Goal: Task Accomplishment & Management: Use online tool/utility

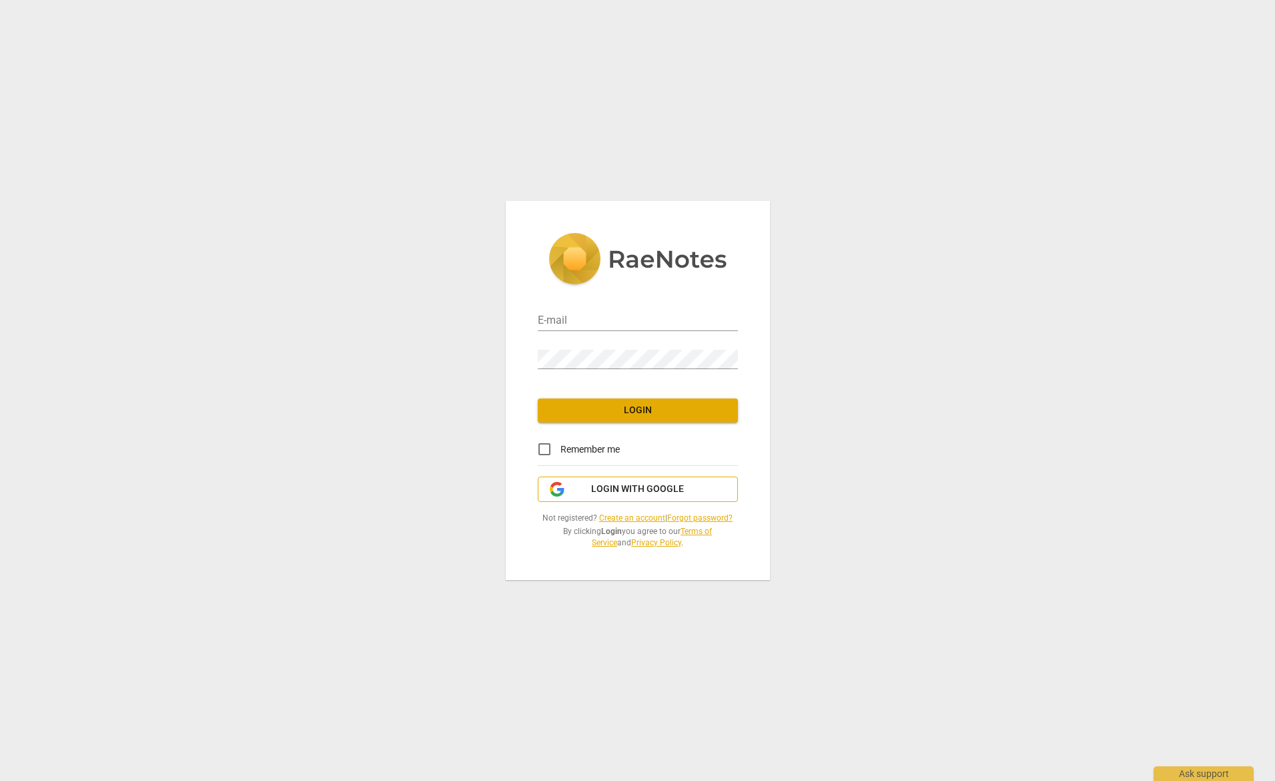
click at [632, 490] on span "Login with Google" at bounding box center [637, 489] width 93 height 13
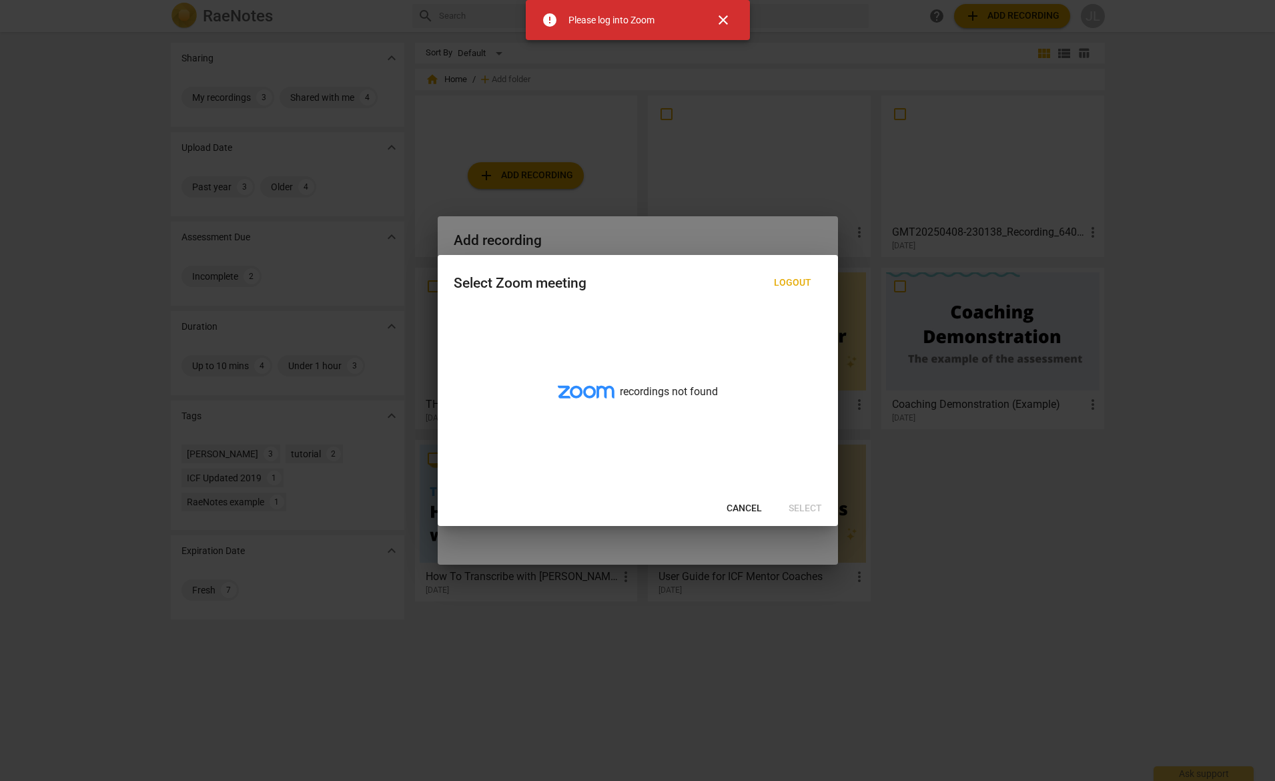
click at [582, 391] on icon at bounding box center [586, 392] width 57 height 13
click at [745, 510] on span "Cancel" at bounding box center [744, 508] width 35 height 13
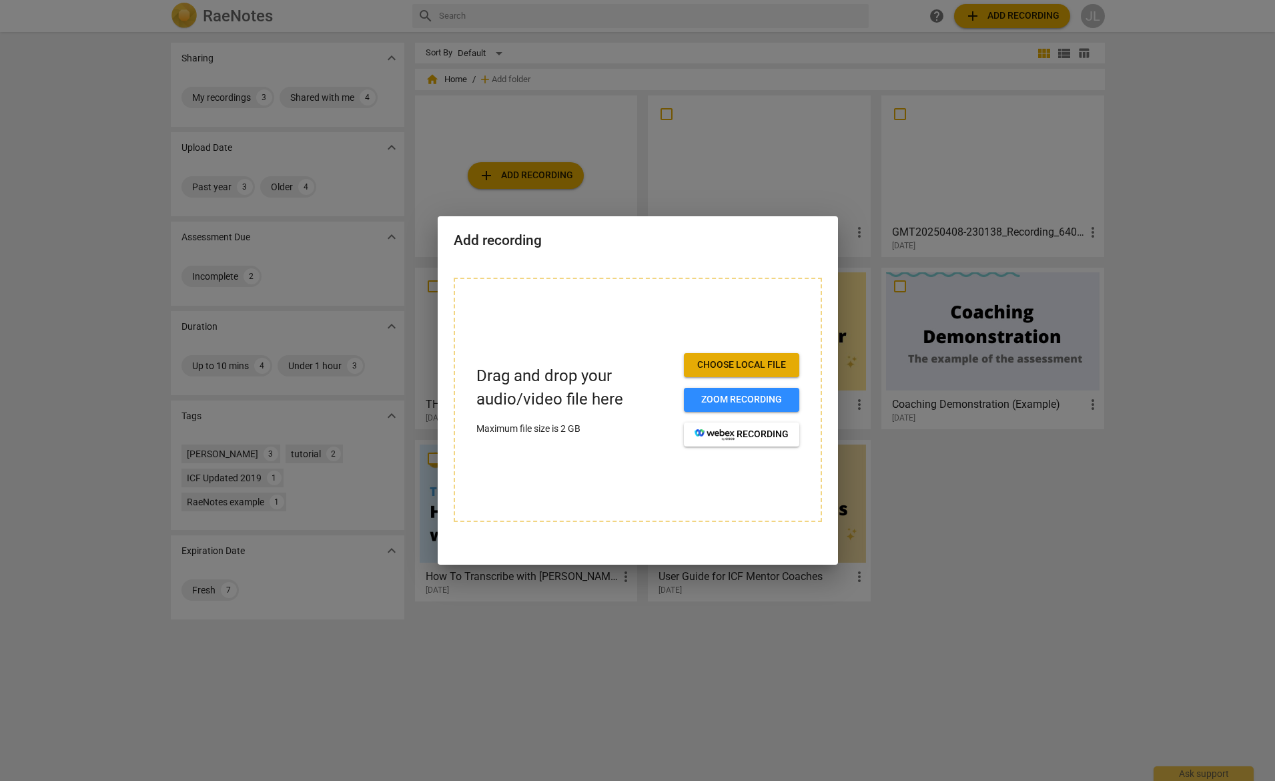
click at [741, 366] on span "Choose local file" at bounding box center [742, 364] width 94 height 13
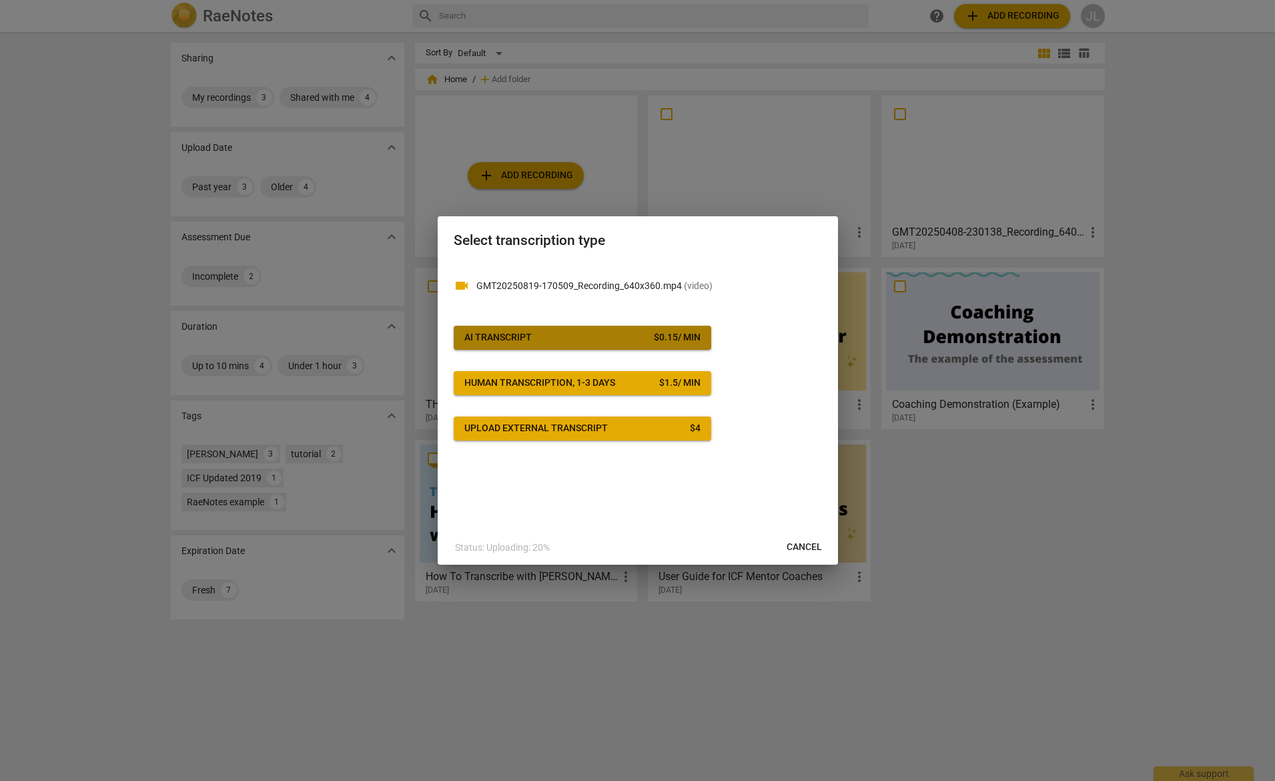
click at [613, 335] on span "AI Transcript $ 0.15 / min" at bounding box center [583, 337] width 236 height 13
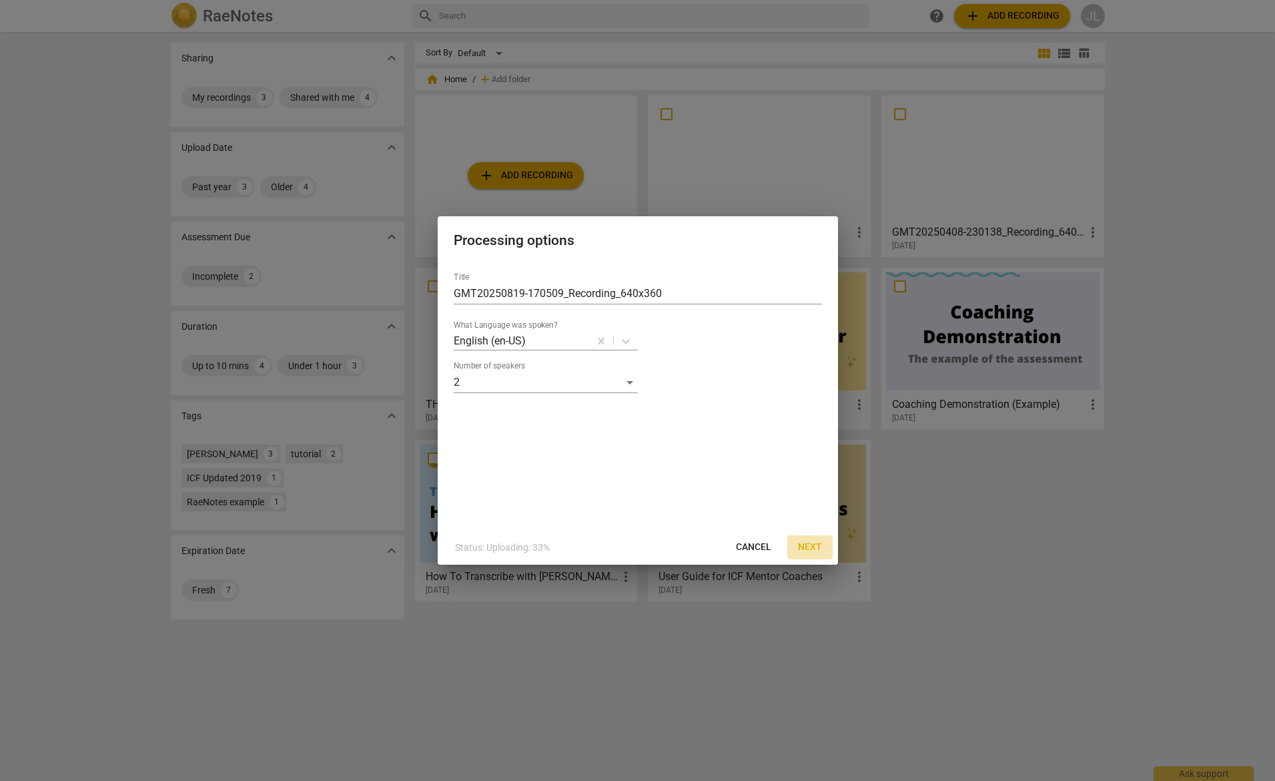
click at [811, 545] on span "Next" at bounding box center [810, 547] width 24 height 13
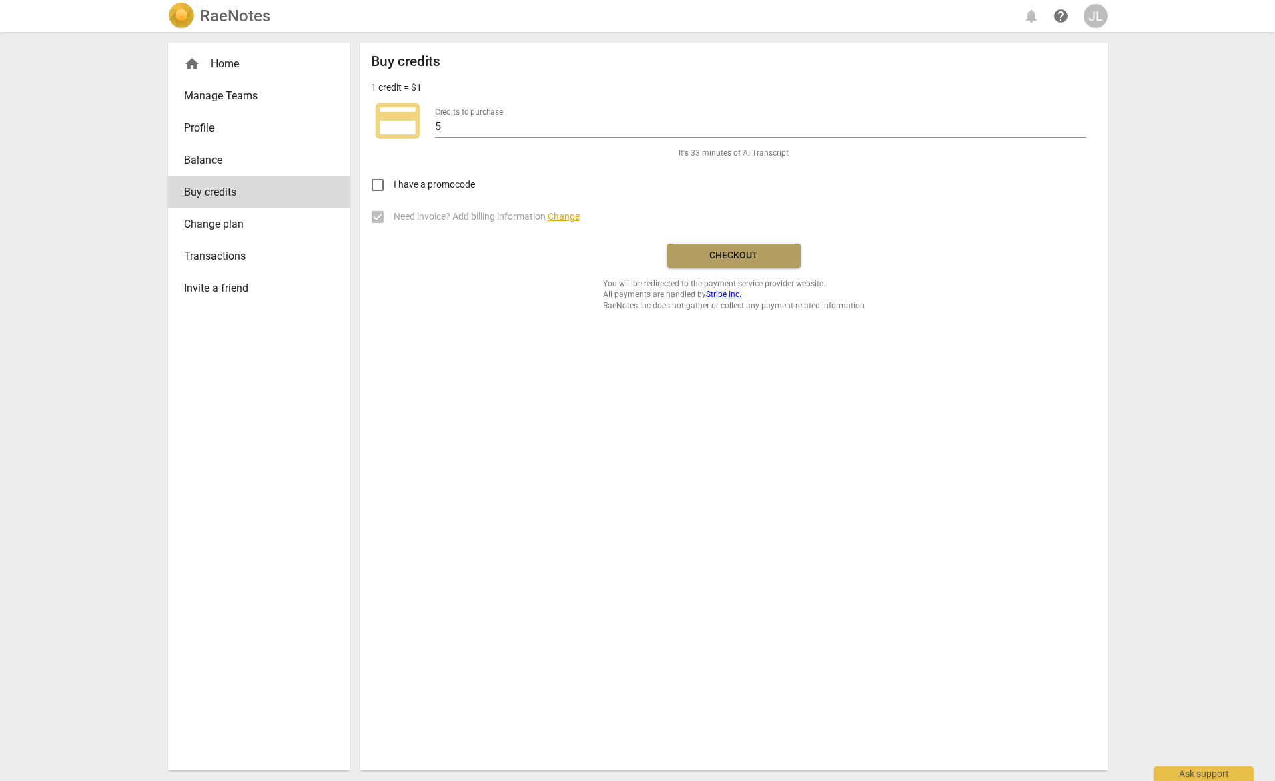
click at [723, 259] on span "Checkout" at bounding box center [734, 255] width 112 height 13
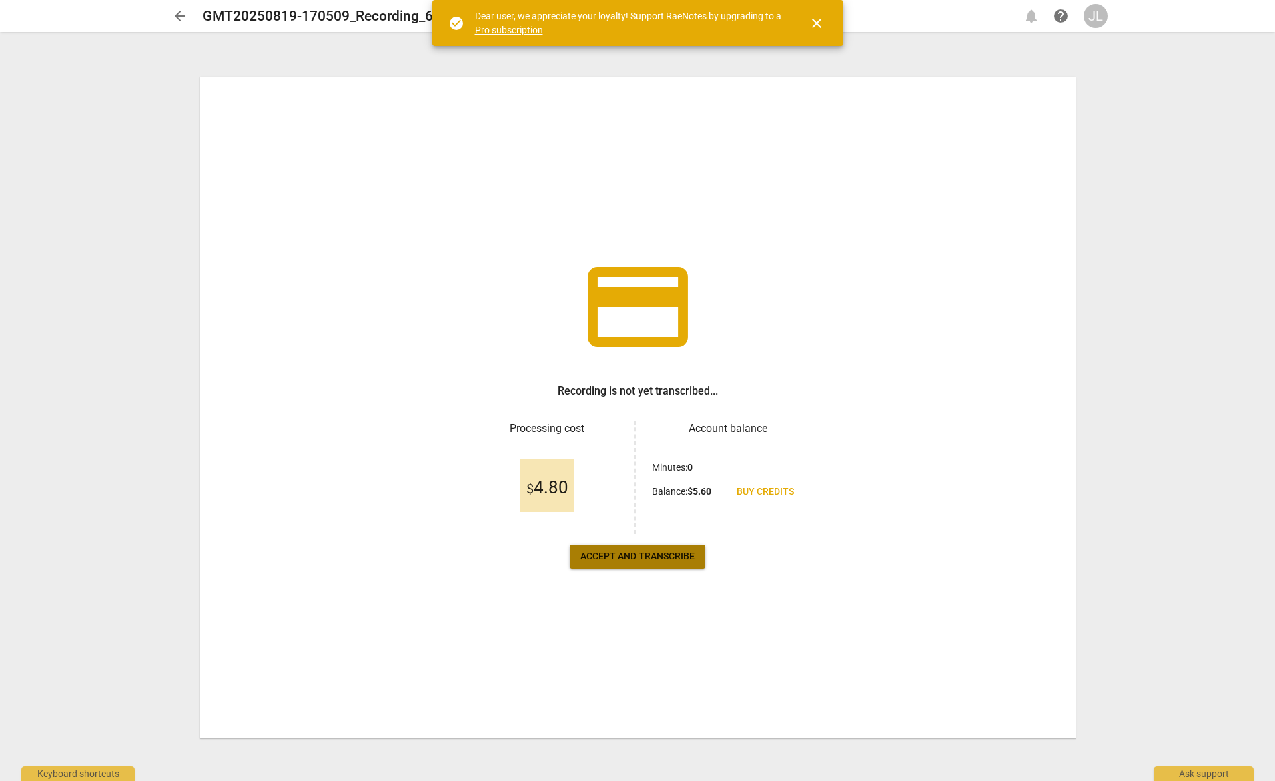
click at [633, 556] on span "Accept and transcribe" at bounding box center [638, 556] width 114 height 13
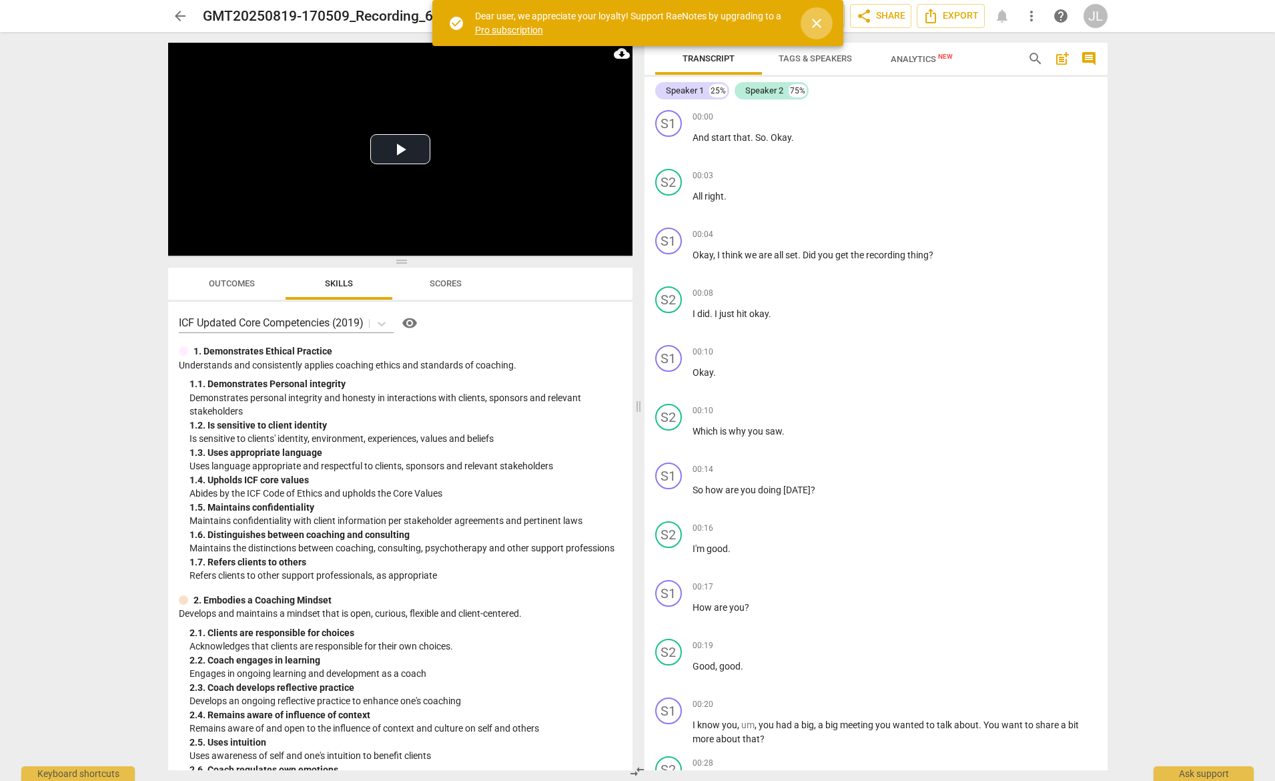
click at [814, 23] on span "close" at bounding box center [817, 23] width 16 height 16
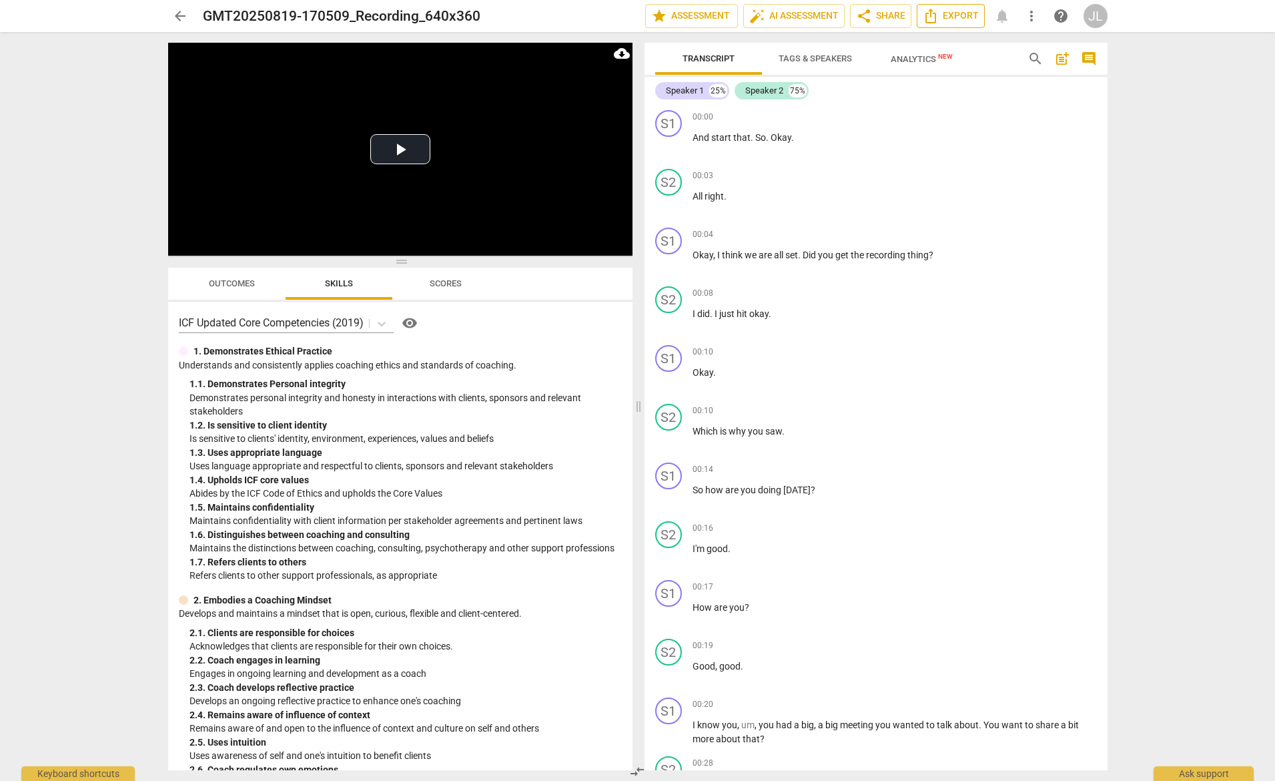
click at [942, 14] on span "Export" at bounding box center [951, 16] width 56 height 16
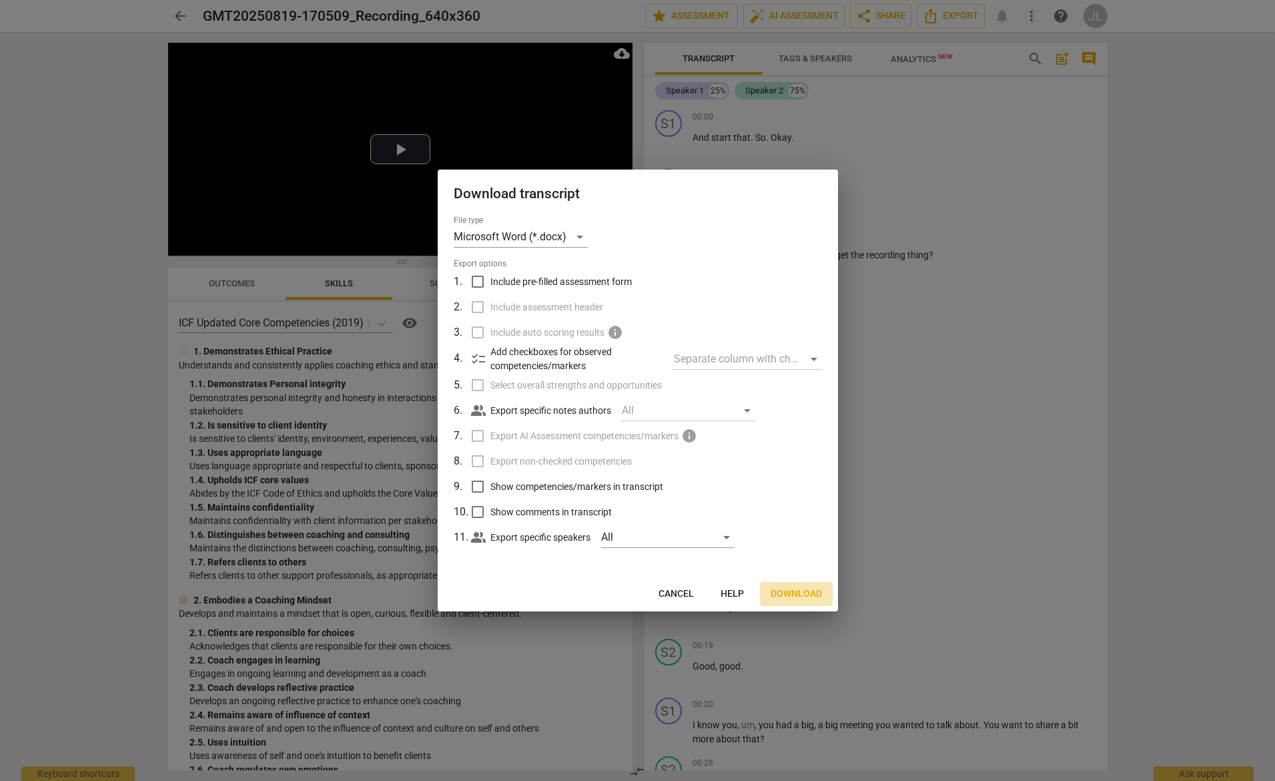
click at [783, 594] on span "Download" at bounding box center [796, 593] width 51 height 13
